Goal: Task Accomplishment & Management: Complete application form

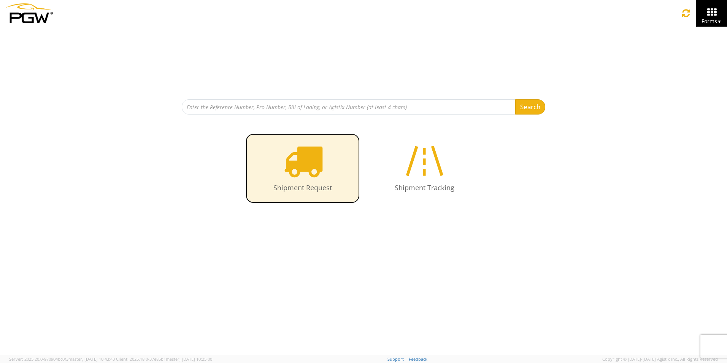
click at [312, 168] on icon at bounding box center [302, 160] width 39 height 39
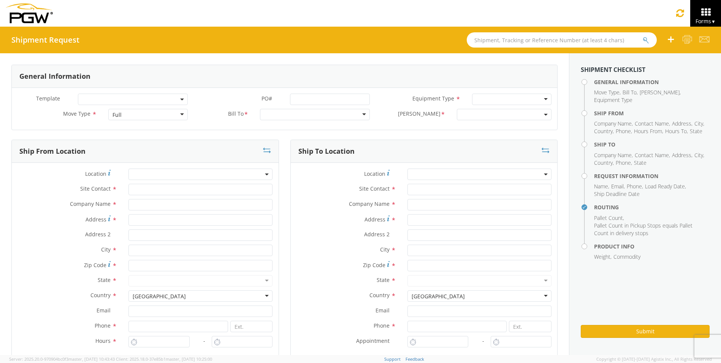
click at [154, 117] on div "Full" at bounding box center [147, 114] width 79 height 11
click at [277, 116] on div at bounding box center [315, 114] width 110 height 11
type input "5"
click at [277, 113] on div at bounding box center [315, 114] width 110 height 11
click at [282, 115] on div at bounding box center [315, 114] width 110 height 11
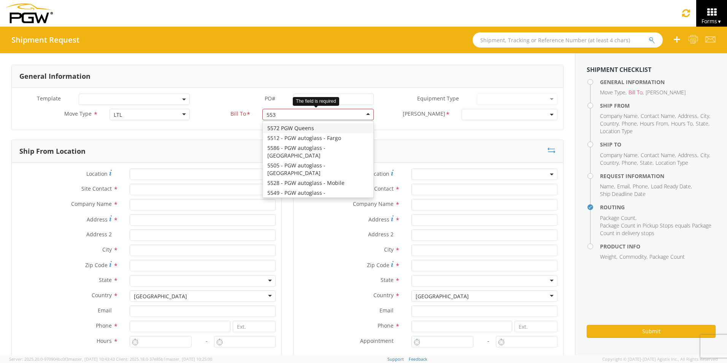
type input "5530"
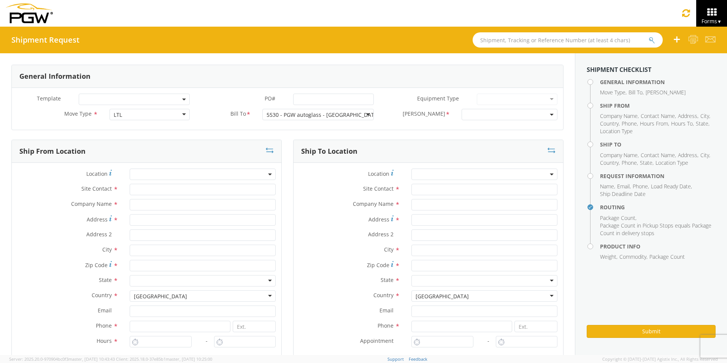
click at [479, 117] on span at bounding box center [509, 114] width 96 height 11
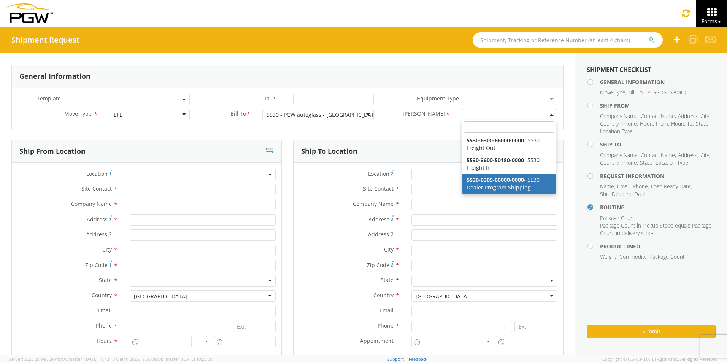
select select "5530-6305-66000-0000"
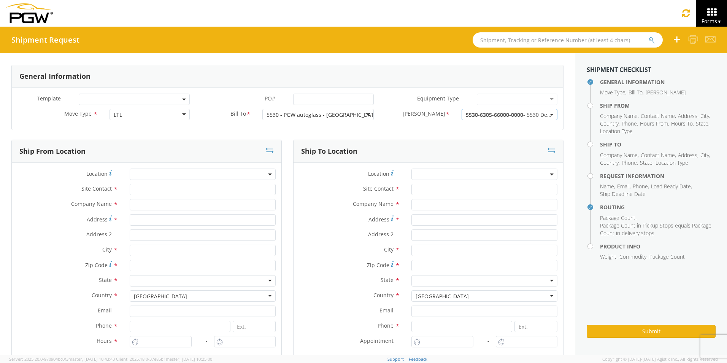
click at [150, 176] on span at bounding box center [203, 173] width 146 height 11
click at [150, 187] on input "search" at bounding box center [202, 186] width 140 height 11
type input "5530"
type input "5530 Branch Manager"
type input "5530 - PGW autoglass - Nashville"
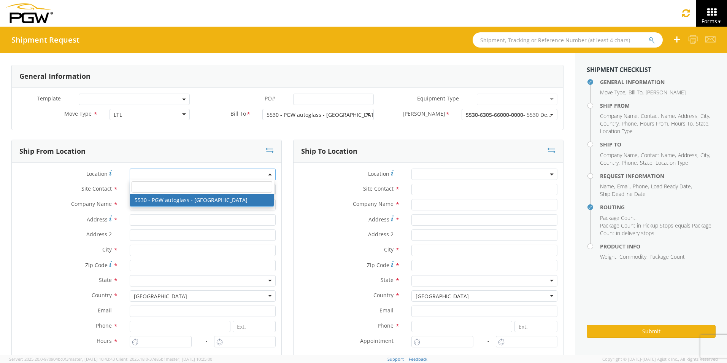
type input "1922 Murfreesboro Pike"
type input "Bldg. 300. Ste. 330"
type input "Nashville"
type input "37217"
type input "lkqsp_o_pm_5530@pgwag.com"
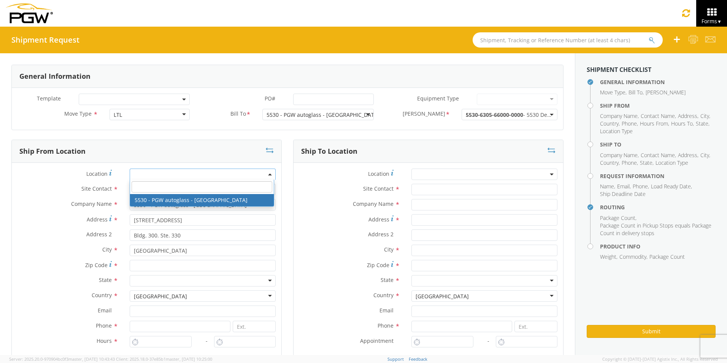
type input "629-202-8148"
type input "8:00 AM"
type input "5:00 PM"
select select "28357"
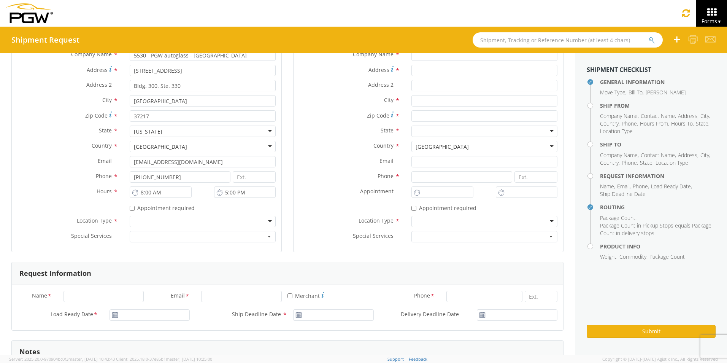
scroll to position [152, 0]
click at [138, 216] on div at bounding box center [203, 218] width 146 height 11
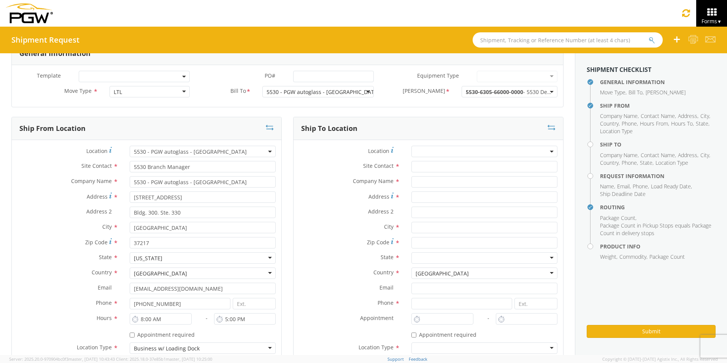
scroll to position [0, 0]
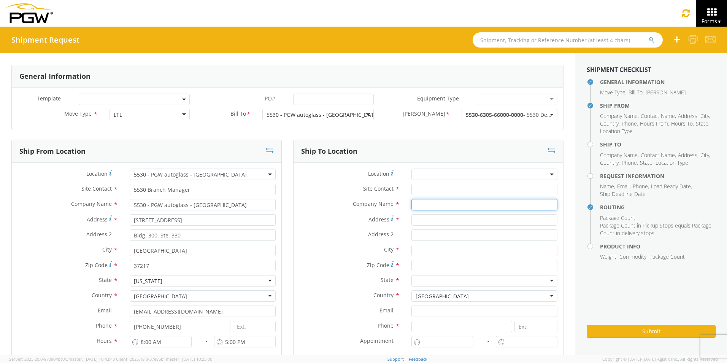
click at [416, 206] on input "text" at bounding box center [484, 204] width 146 height 11
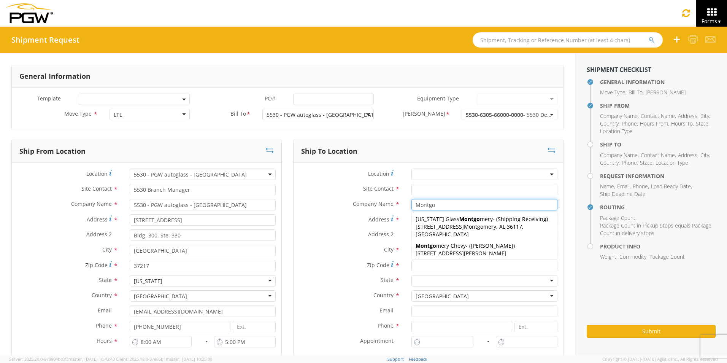
click at [444, 204] on input "Montgo" at bounding box center [484, 204] width 146 height 11
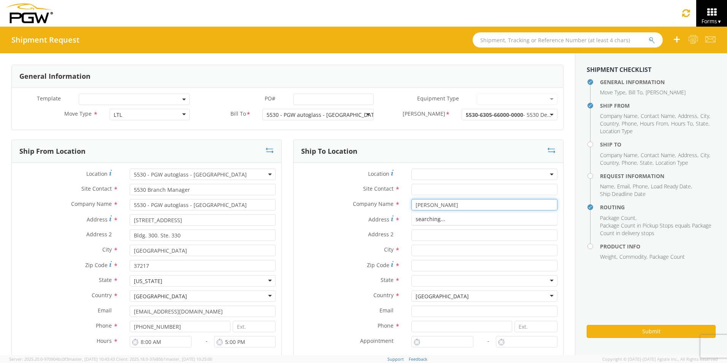
type input "Montgomery C"
click at [440, 223] on span "5325 Preston Hwy, Louisville, KY,40213, US" at bounding box center [460, 226] width 91 height 7
type input "Josh"
type input "Montgomery Chevy"
type input "5325 Preston Hwy"
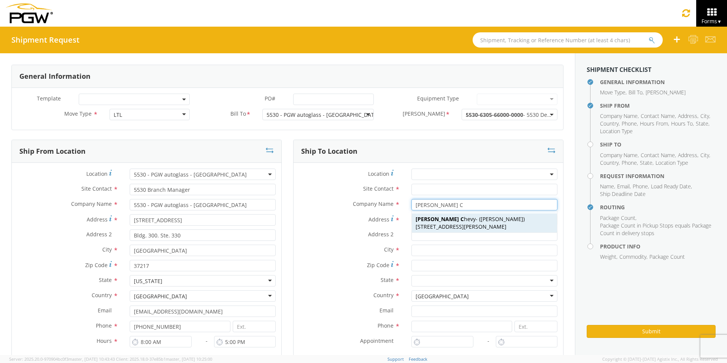
type input "Louisville"
type input "40213"
type input "5029686111"
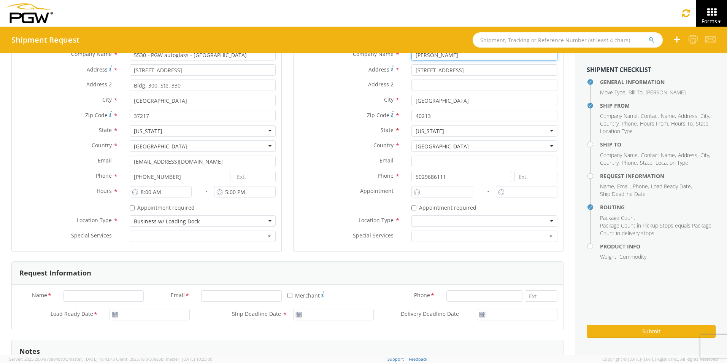
scroll to position [152, 0]
type input "Montgomery Chevy"
click at [424, 220] on div at bounding box center [484, 218] width 146 height 11
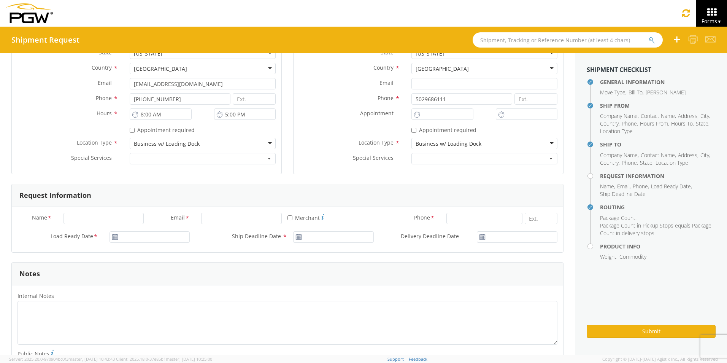
scroll to position [228, 0]
click at [84, 213] on input "Name *" at bounding box center [103, 217] width 81 height 11
type input "Paul Jones, Jr."
click at [225, 214] on input "Email *" at bounding box center [241, 217] width 81 height 11
click at [455, 218] on input at bounding box center [484, 217] width 76 height 11
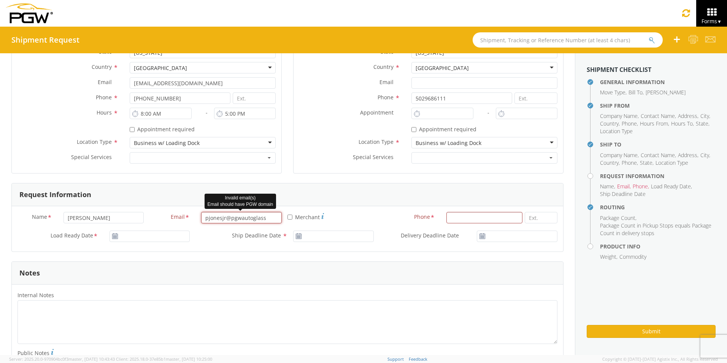
click at [269, 219] on input "pjonesjr@pgwautoglass" at bounding box center [241, 217] width 81 height 11
type input "pjonesjr@pgwautoglass.com"
click at [462, 218] on input at bounding box center [484, 217] width 76 height 11
type input "6156424703"
type input "10/03/2025"
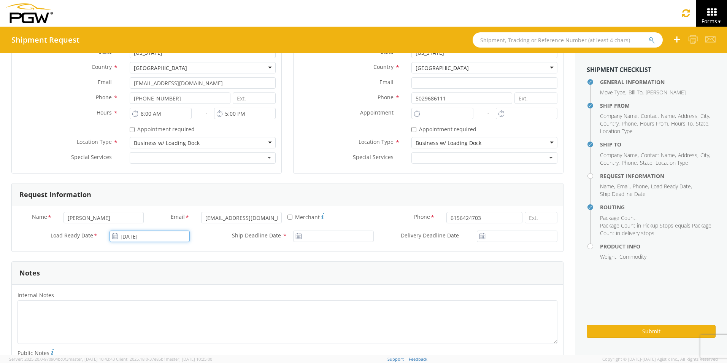
click at [164, 238] on input "10/03/2025" at bounding box center [149, 235] width 81 height 11
click at [190, 165] on td "3" at bounding box center [189, 164] width 13 height 11
type input "10/03/2025"
click at [341, 238] on input "10/03/2025" at bounding box center [333, 235] width 81 height 11
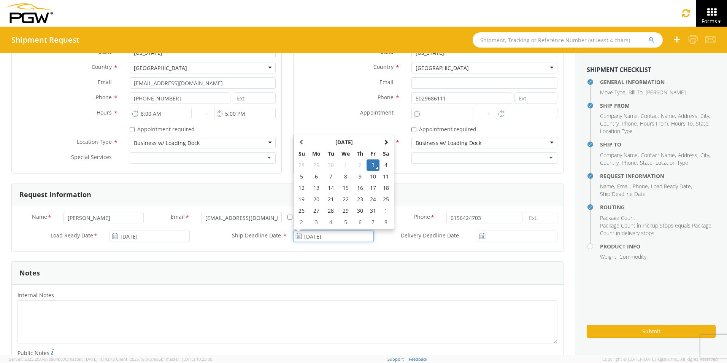
click at [372, 166] on td "3" at bounding box center [372, 164] width 13 height 11
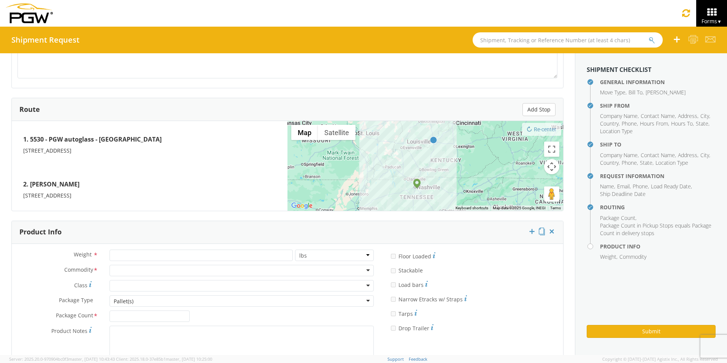
scroll to position [570, 0]
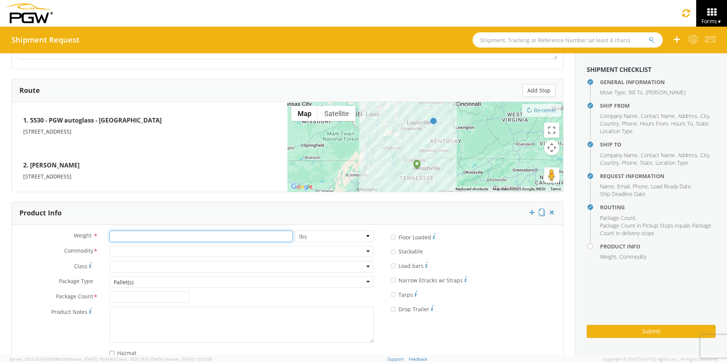
click at [141, 235] on input "number" at bounding box center [200, 235] width 183 height 11
type input "75"
click at [150, 250] on div at bounding box center [241, 251] width 264 height 11
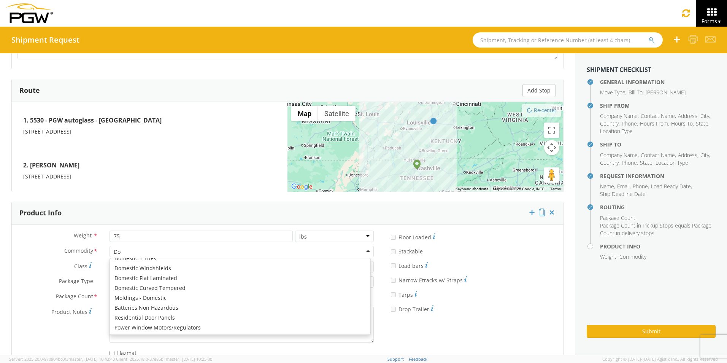
scroll to position [10, 0]
type input "Dome"
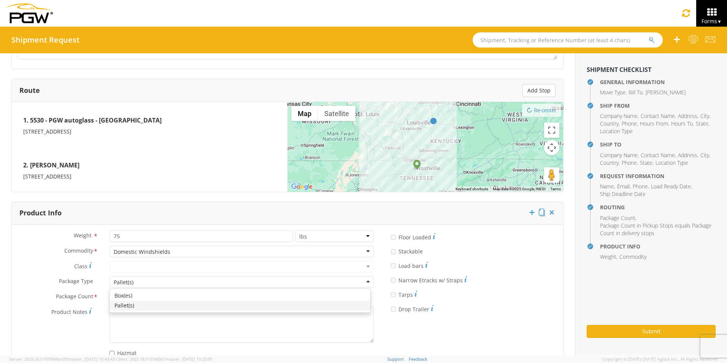
click at [134, 279] on div "Pallet(s)" at bounding box center [241, 281] width 264 height 11
click at [149, 296] on input "Package Count *" at bounding box center [149, 296] width 81 height 11
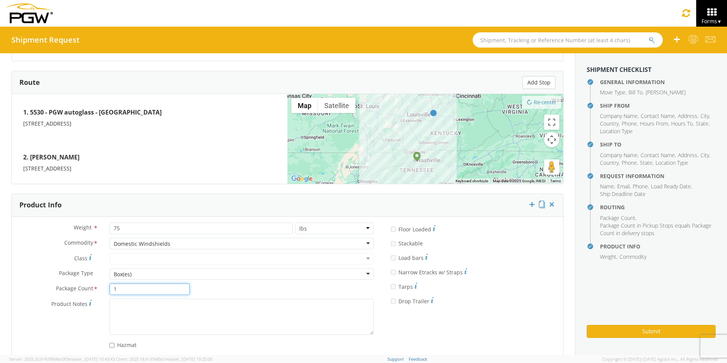
scroll to position [591, 0]
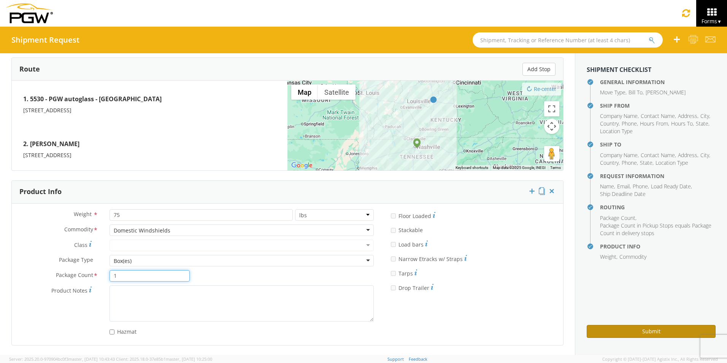
type input "1"
click at [651, 332] on button "Submit" at bounding box center [650, 331] width 129 height 13
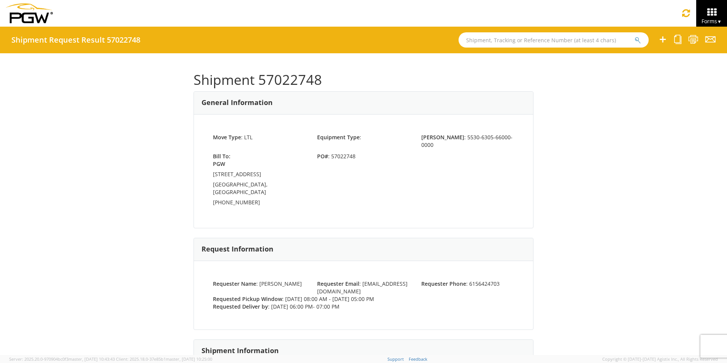
click at [660, 128] on div "Shipment 57022748 General Information Move Type : LTL Equipment Type : Bill Cod…" at bounding box center [363, 203] width 727 height 301
click at [677, 43] on icon at bounding box center [677, 40] width 7 height 10
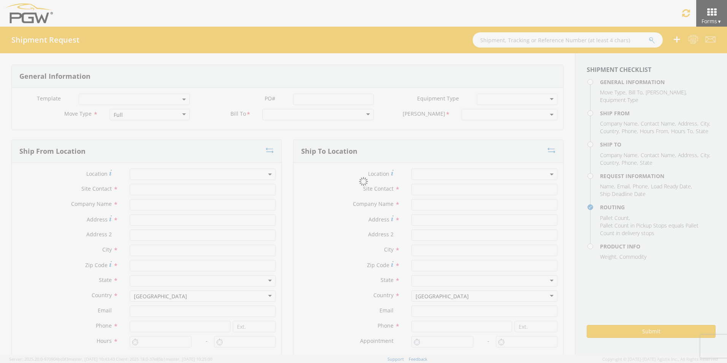
select select
type input "5530 Branch Manager"
type input "5530 - PGW autoglass - Nashville"
type input "1922 Murfreesboro Pike"
type input "Bldg. 300. Ste. 330"
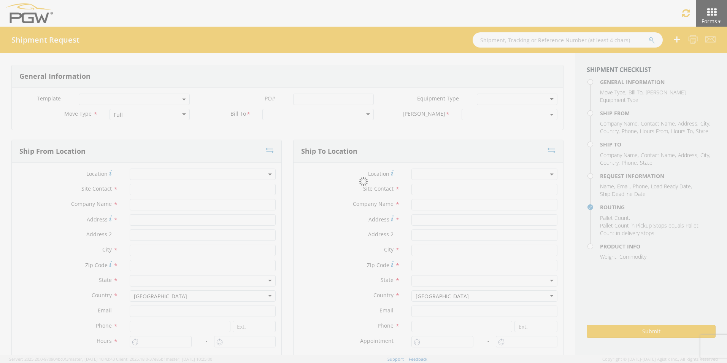
type input "Nashville"
type input "37217"
type input "lkqsp_o_pm_5530@pgwag.com"
type input "629-202-8148"
type input "8:00 AM"
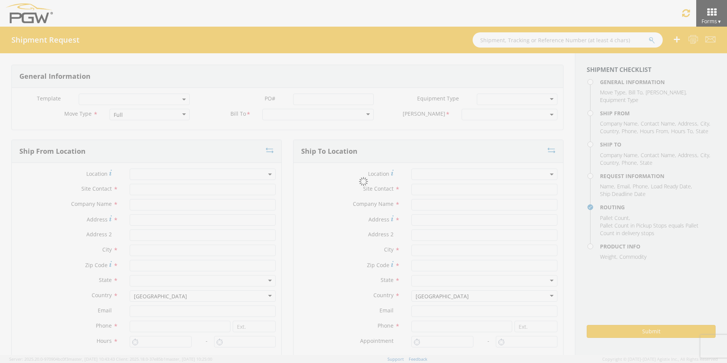
type input "5:00 PM"
select select
type input "Josh"
type input "Montgomery Chevy"
type input "5325 Preston Hwy"
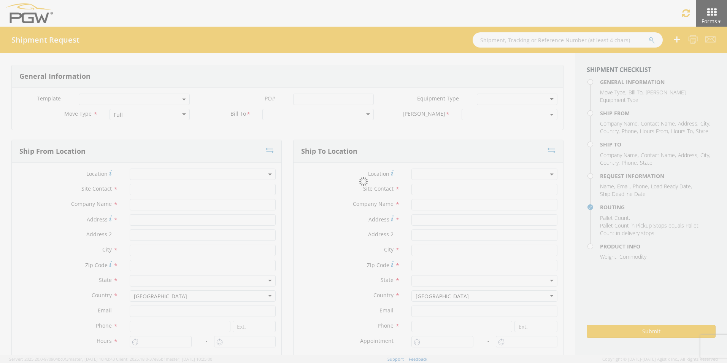
type input "Louisville"
type input "40213"
type input "5029686111"
type input "6:00 PM"
type input "7:00 PM"
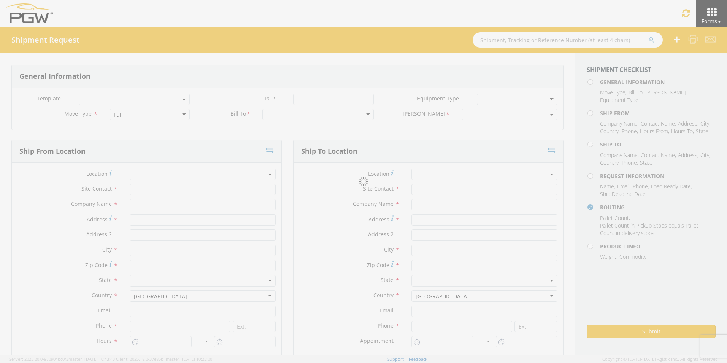
type input "Paul Jones, Jr."
type input "pjonesjr@pgwautoglass.com"
type input "6156424703"
type input "75"
type input "1"
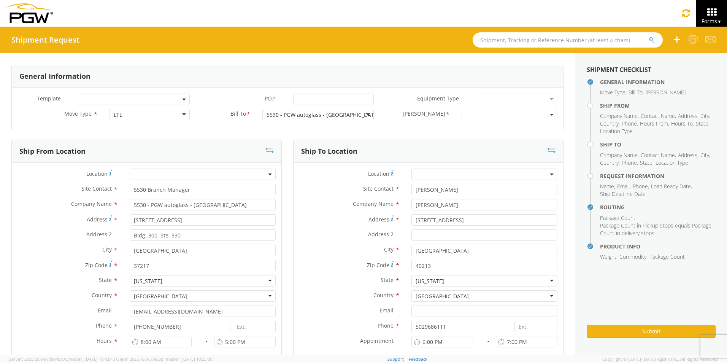
select select "5530-6305-66000-0000"
select select "28357"
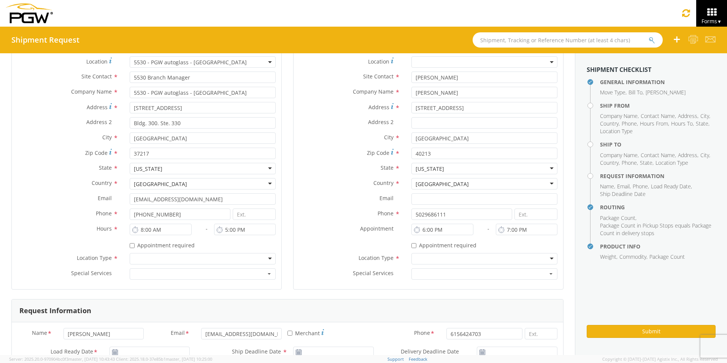
scroll to position [114, 0]
click at [171, 258] on div at bounding box center [203, 256] width 146 height 11
click at [428, 255] on div at bounding box center [484, 256] width 146 height 11
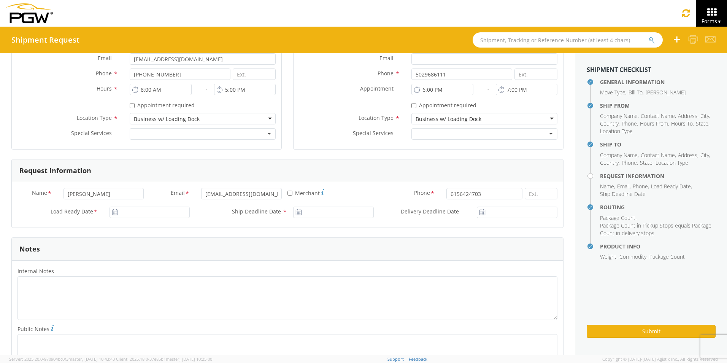
scroll to position [266, 0]
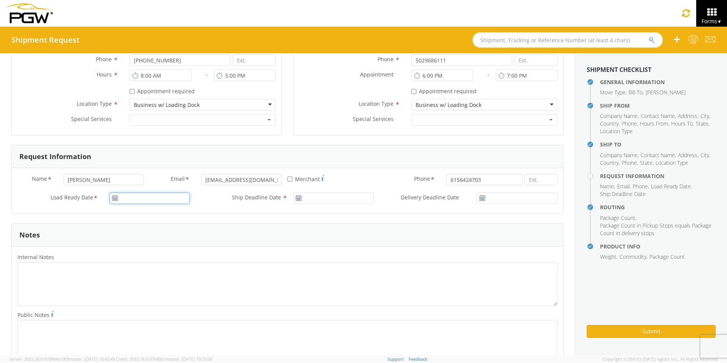
type input "10/03/2025"
click at [135, 200] on input "10/03/2025" at bounding box center [149, 197] width 81 height 11
drag, startPoint x: 187, startPoint y: 234, endPoint x: 196, endPoint y: 231, distance: 8.9
click at [188, 233] on td "3" at bounding box center [189, 234] width 13 height 11
type input "10/03/2025"
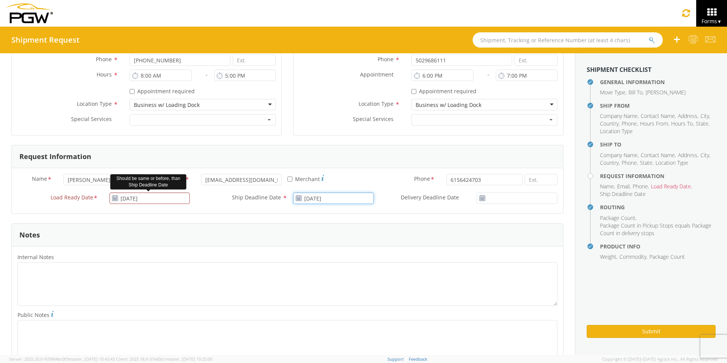
click at [338, 197] on input "10/03/2025" at bounding box center [333, 197] width 81 height 11
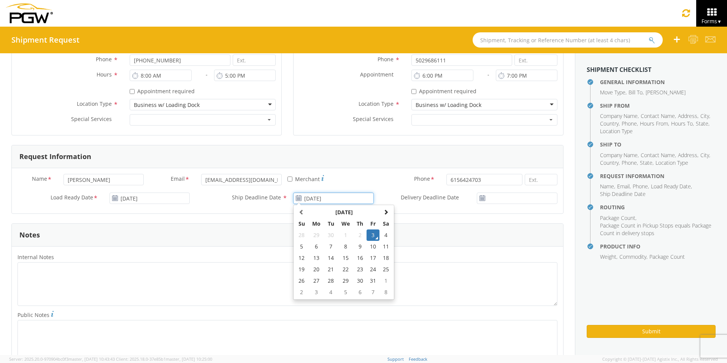
click at [371, 238] on td "3" at bounding box center [372, 234] width 13 height 11
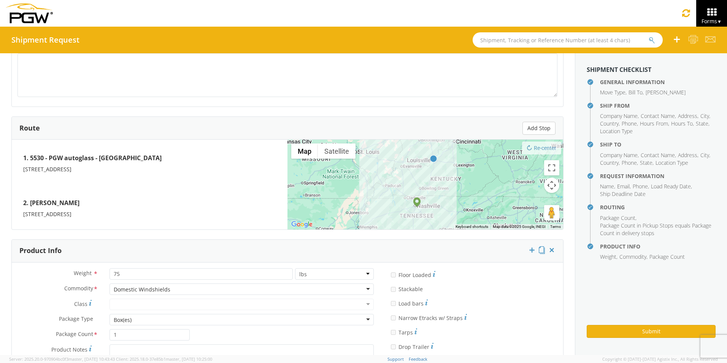
scroll to position [570, 0]
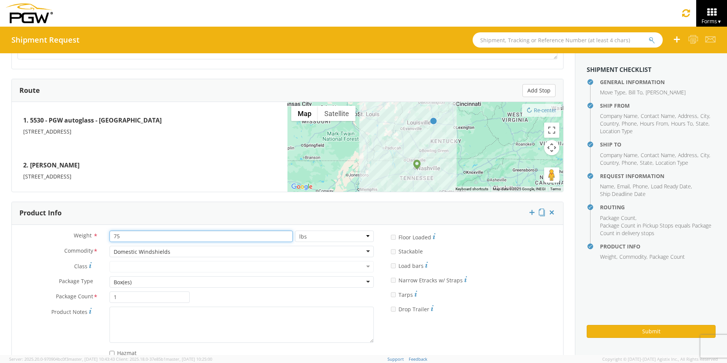
drag, startPoint x: 113, startPoint y: 235, endPoint x: 150, endPoint y: 236, distance: 37.3
click at [151, 236] on input "75" at bounding box center [200, 235] width 183 height 11
type input "150"
drag, startPoint x: 124, startPoint y: 298, endPoint x: 104, endPoint y: 300, distance: 20.2
click at [106, 300] on div "1" at bounding box center [150, 296] width 92 height 11
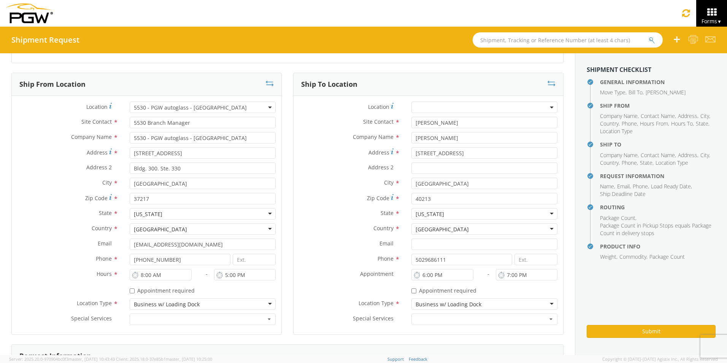
scroll to position [0, 0]
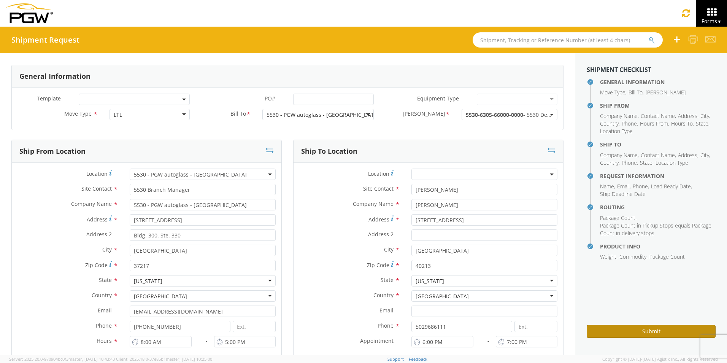
type input "2"
click at [653, 334] on button "Submit" at bounding box center [650, 331] width 129 height 13
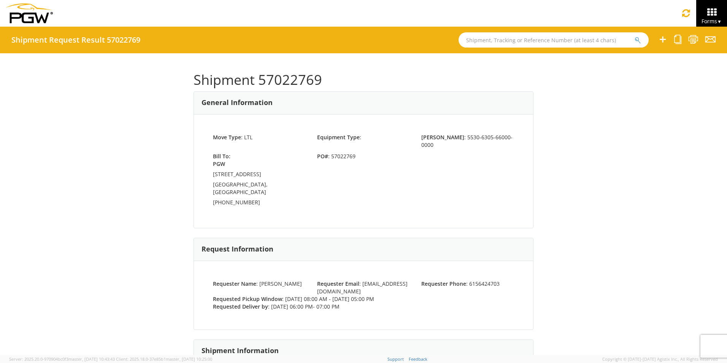
click at [661, 40] on icon at bounding box center [662, 40] width 9 height 10
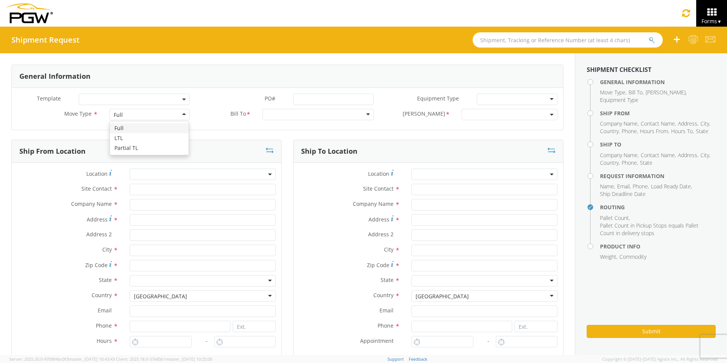
click at [179, 114] on div "Full" at bounding box center [149, 114] width 81 height 11
click at [288, 115] on div at bounding box center [317, 114] width 111 height 11
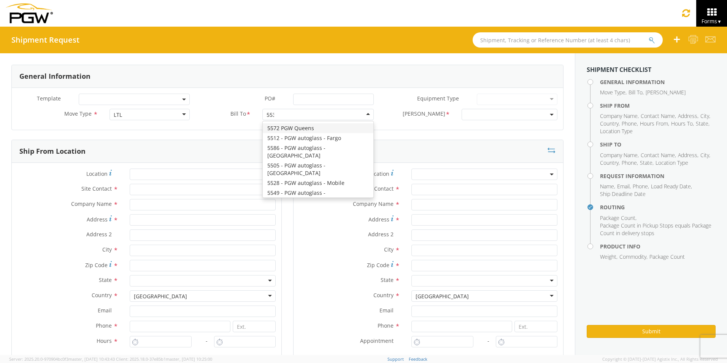
type input "5530"
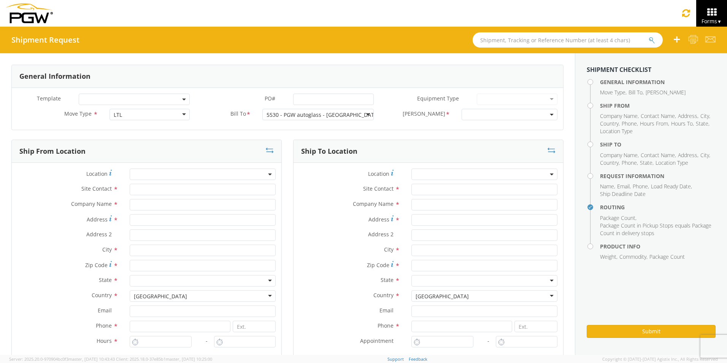
click at [482, 113] on span at bounding box center [509, 114] width 96 height 11
click at [478, 114] on span at bounding box center [509, 114] width 96 height 11
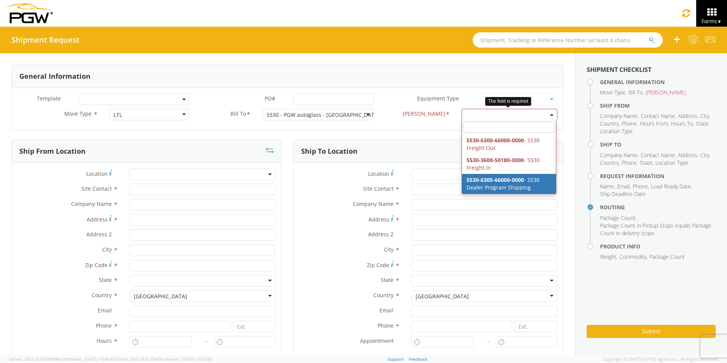
select select "5530-6305-66000-0000"
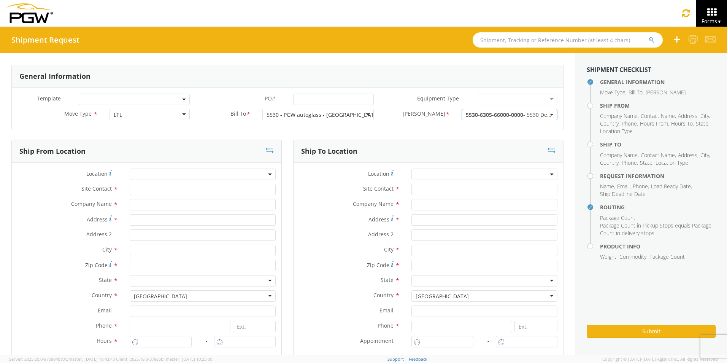
click at [174, 171] on span at bounding box center [203, 173] width 146 height 11
click at [170, 182] on input "search" at bounding box center [202, 186] width 140 height 11
type input "5530"
type input "5530 Branch Manager"
type input "5530 - PGW autoglass - Nashville"
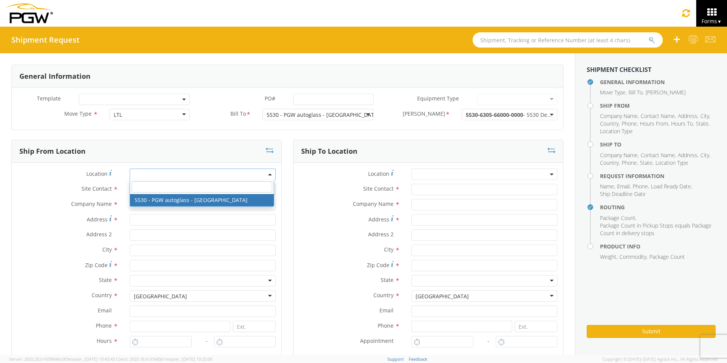
type input "1922 Murfreesboro Pike"
type input "Bldg. 300. Ste. 330"
type input "Nashville"
type input "37217"
type input "lkqsp_o_pm_5530@pgwag.com"
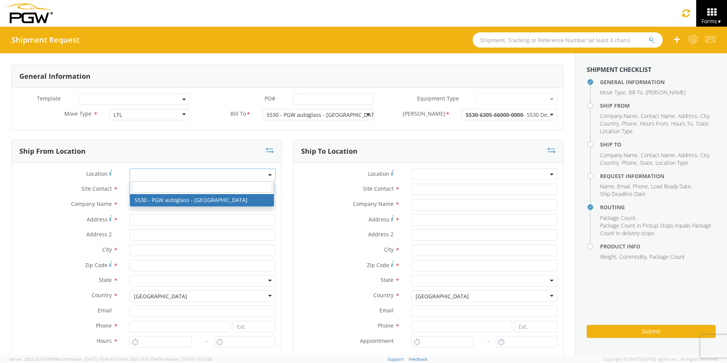
type input "629-202-8148"
type input "8:00 AM"
type input "5:00 PM"
select select "28357"
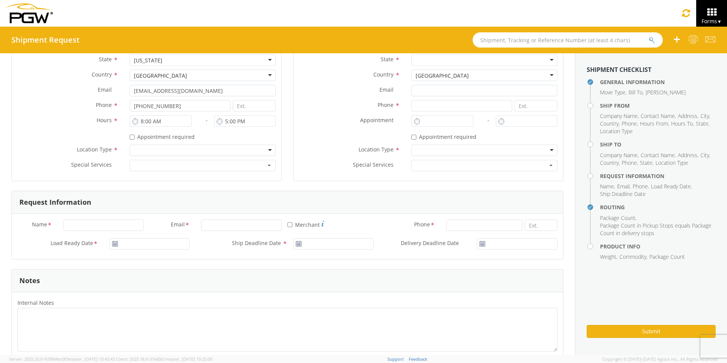
scroll to position [228, 0]
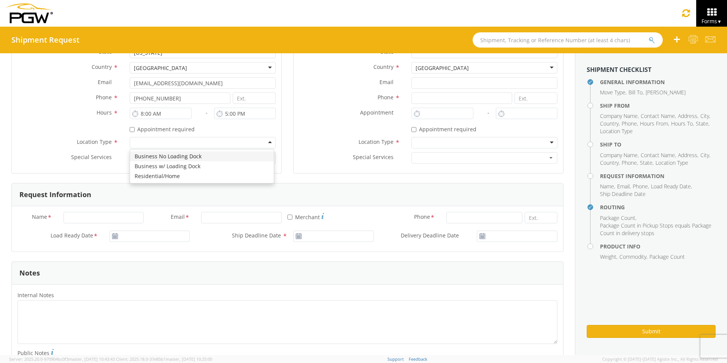
click at [147, 144] on div at bounding box center [203, 142] width 146 height 11
drag, startPoint x: 152, startPoint y: 164, endPoint x: 173, endPoint y: 163, distance: 20.5
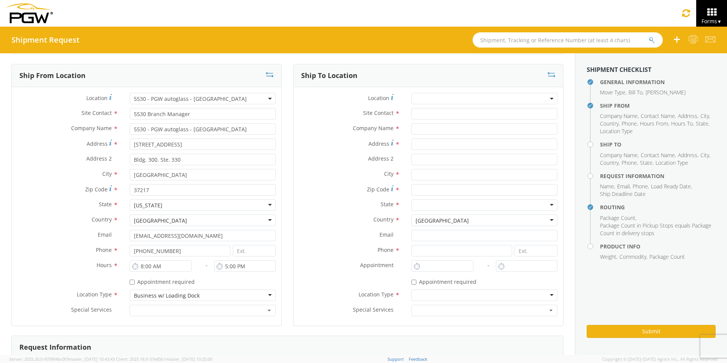
scroll to position [38, 0]
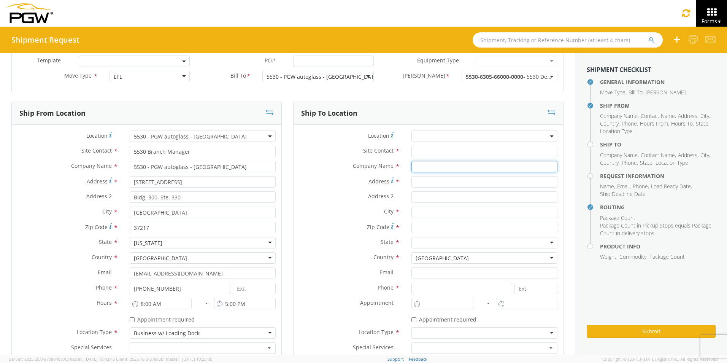
click at [430, 168] on input "text" at bounding box center [484, 166] width 146 height 11
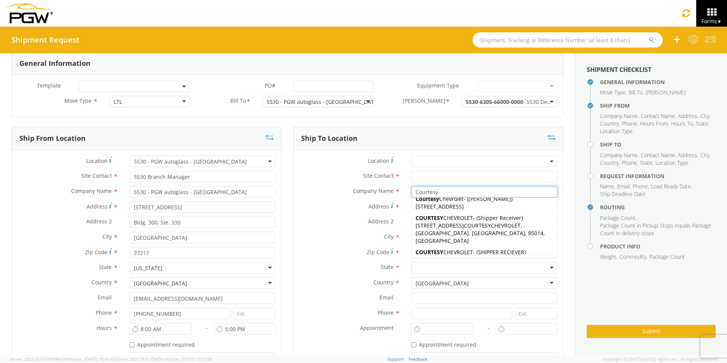
scroll to position [0, 0]
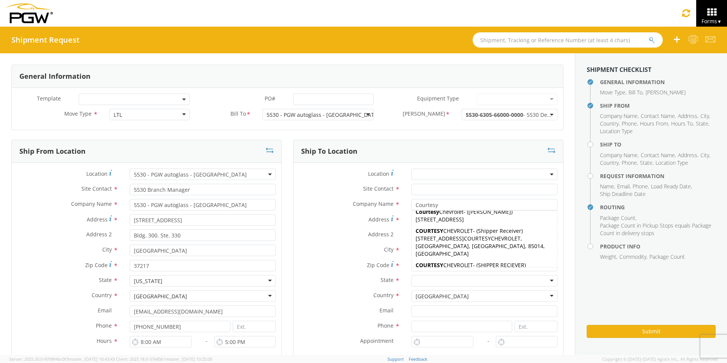
click at [313, 210] on div "Company Name * Courtesy Courtesy Courtesy Auto & Truck - ( Mike ) 103 E. Hill S…" at bounding box center [427, 206] width 269 height 15
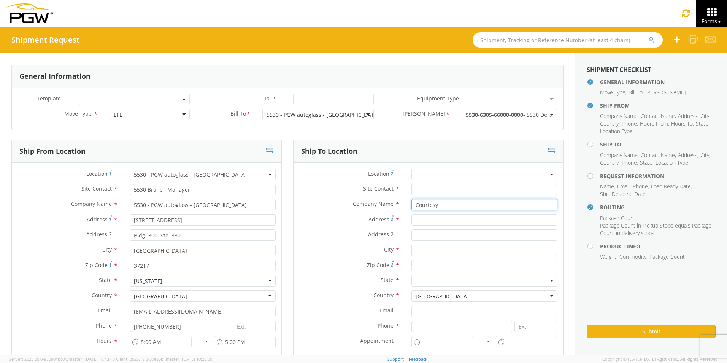
click at [448, 205] on input "Courtesy" at bounding box center [484, 204] width 146 height 11
type input "Courtesy Buick GMC"
click at [325, 261] on label "Zip Code *" at bounding box center [349, 265] width 112 height 10
click at [411, 261] on input "Zip Code *" at bounding box center [484, 265] width 146 height 11
click at [427, 219] on input "Address *" at bounding box center [484, 219] width 146 height 11
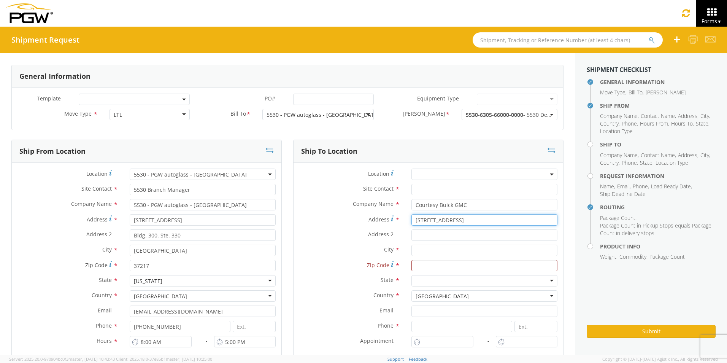
type input "7 Autocenter dr."
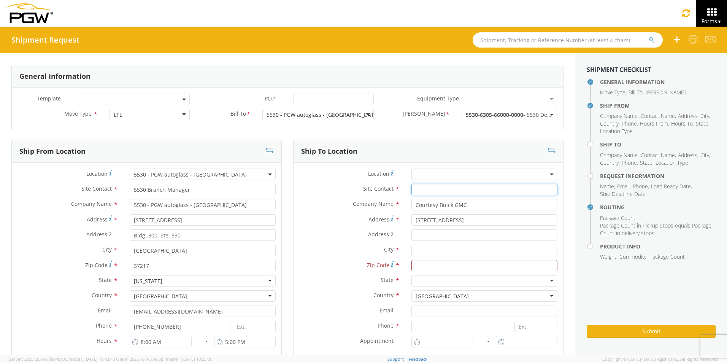
click at [431, 190] on input "text" at bounding box center [484, 189] width 146 height 11
type input "Parts Dept."
click at [420, 248] on input "text" at bounding box center [484, 249] width 146 height 11
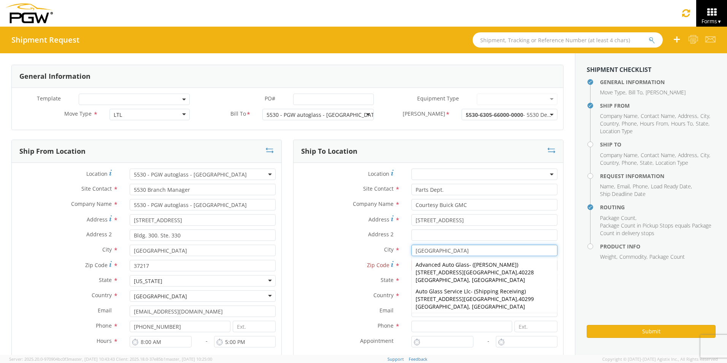
type input "Louisville"
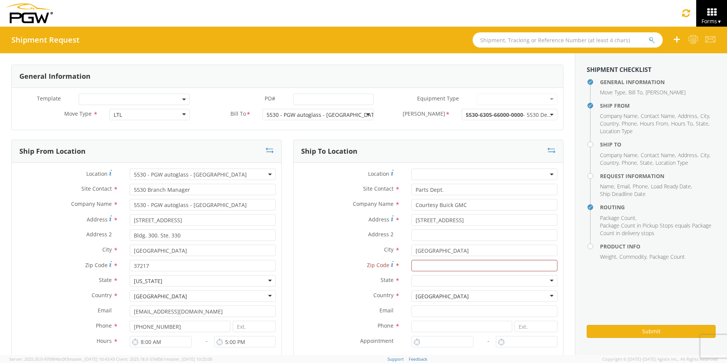
click at [307, 277] on label "State *" at bounding box center [349, 280] width 112 height 10
click at [422, 264] on input "Zip Code *" at bounding box center [484, 265] width 146 height 11
type input "40299"
click at [298, 298] on label "Country *" at bounding box center [349, 295] width 112 height 10
click at [421, 281] on div at bounding box center [484, 280] width 146 height 11
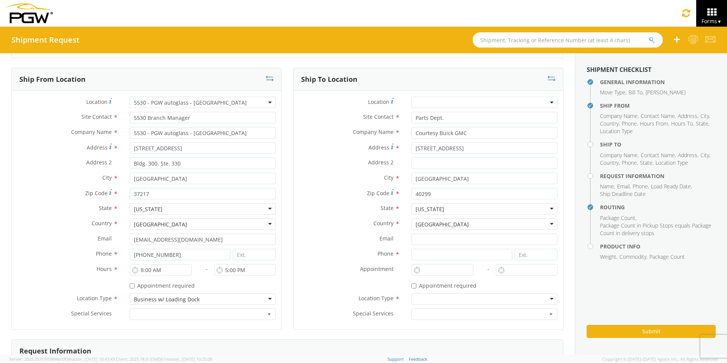
scroll to position [76, 0]
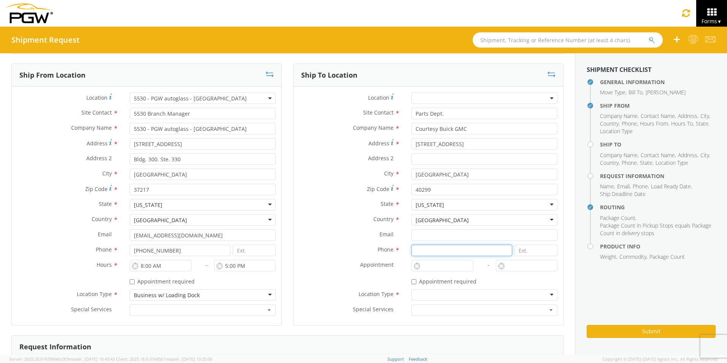
click at [421, 252] on input at bounding box center [461, 249] width 101 height 11
type input "5024994600"
click at [419, 297] on div at bounding box center [484, 294] width 146 height 11
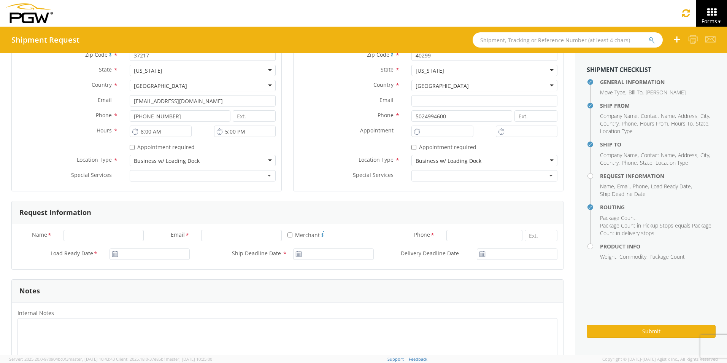
scroll to position [228, 0]
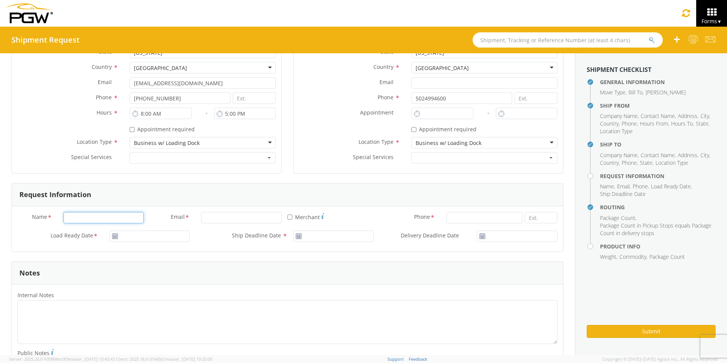
click at [86, 217] on input "Name *" at bounding box center [103, 217] width 81 height 11
type input "Paul Jones, Jr."
click at [215, 219] on input "Email *" at bounding box center [241, 217] width 81 height 11
type input "pjonesjr@pgwautoglass.com"
click at [458, 218] on input at bounding box center [484, 217] width 76 height 11
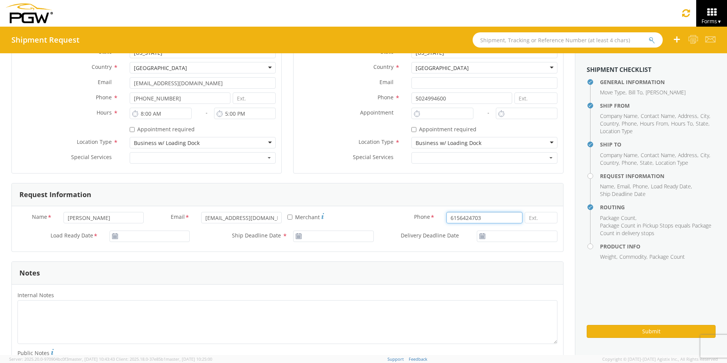
type input "6156424703"
type input "10/03/2025"
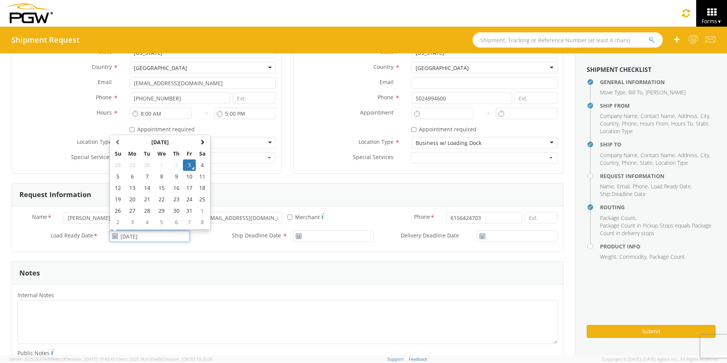
click at [141, 236] on input "10/03/2025" at bounding box center [149, 235] width 81 height 11
click at [190, 162] on td "3" at bounding box center [189, 164] width 13 height 11
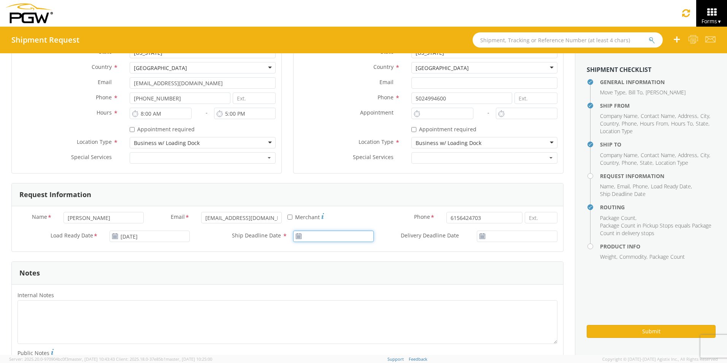
type input "10/03/2025"
click at [336, 236] on input "10/03/2025" at bounding box center [333, 235] width 81 height 11
click at [371, 163] on td "3" at bounding box center [372, 164] width 13 height 11
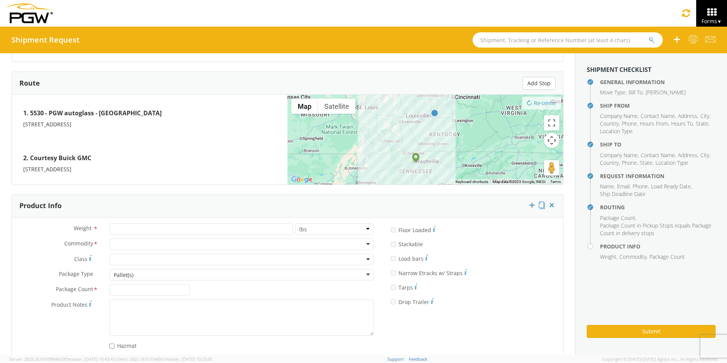
scroll to position [591, 0]
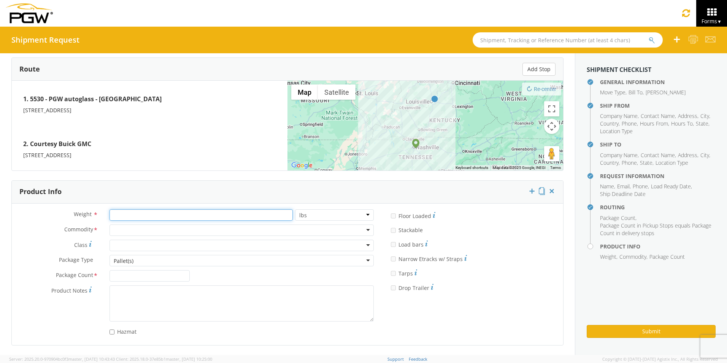
click at [138, 214] on input "number" at bounding box center [200, 214] width 183 height 11
type input "75"
click at [135, 227] on div at bounding box center [241, 229] width 264 height 11
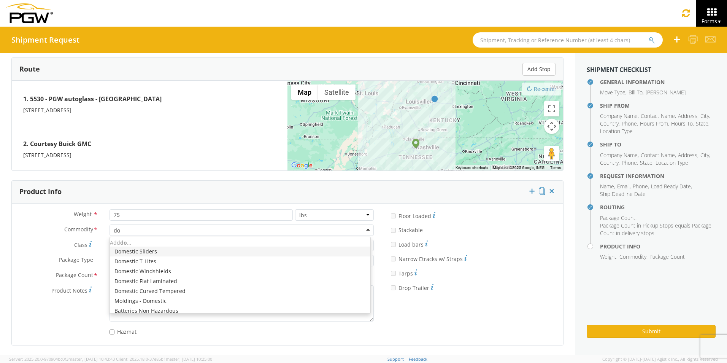
type input "dom"
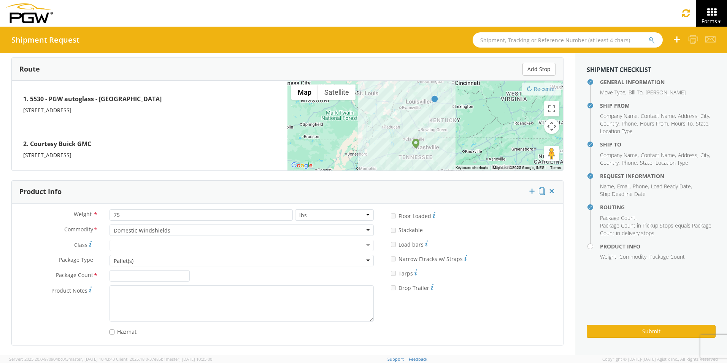
scroll to position [0, 0]
click at [138, 263] on div "Pallet(s)" at bounding box center [241, 260] width 264 height 11
click at [128, 279] on input "Package Count *" at bounding box center [149, 275] width 81 height 11
type input "1"
click at [654, 335] on button "Submit" at bounding box center [650, 331] width 129 height 13
